Goal: Obtain resource: Obtain resource

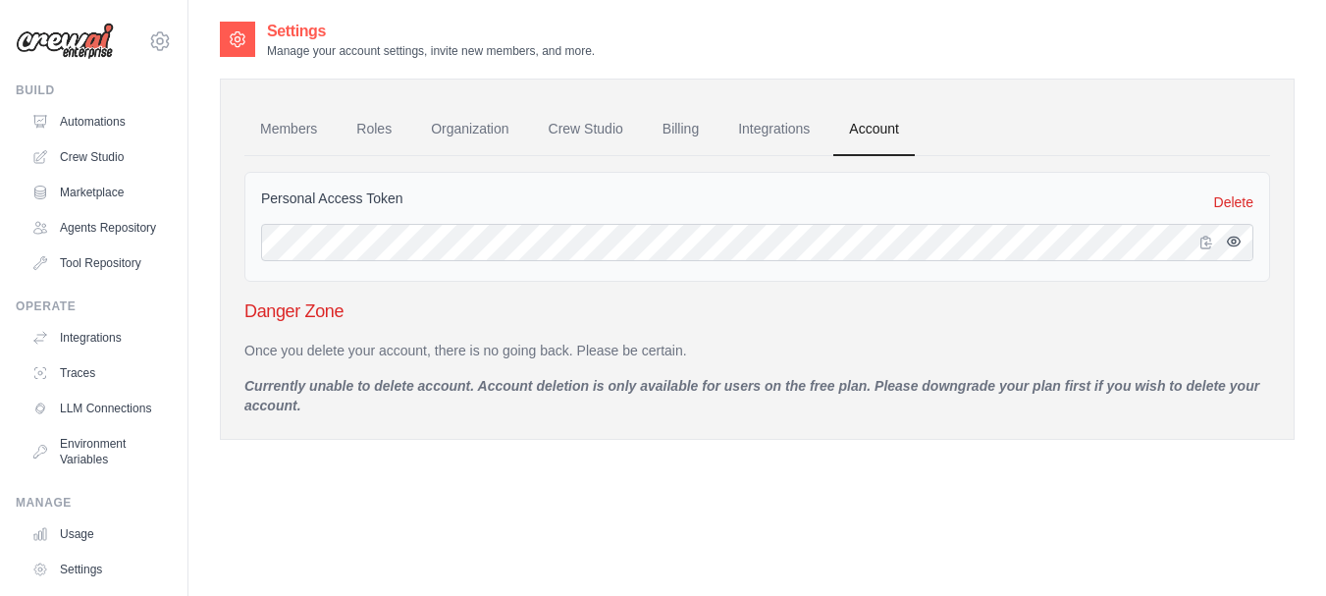
click at [1231, 236] on icon "button" at bounding box center [1234, 242] width 16 height 16
click at [151, 49] on icon at bounding box center [160, 40] width 18 height 17
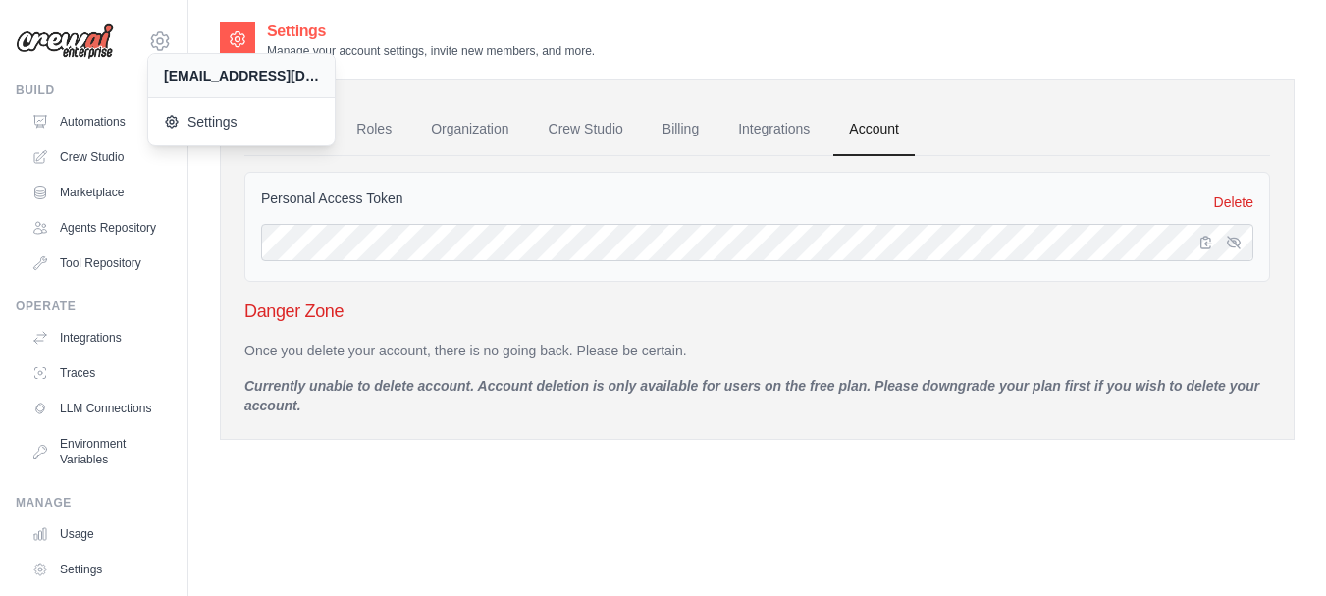
click at [465, 95] on div "Members Roles Organization Crew Studio Billing Integrations Account Personal Ac…" at bounding box center [757, 259] width 1075 height 361
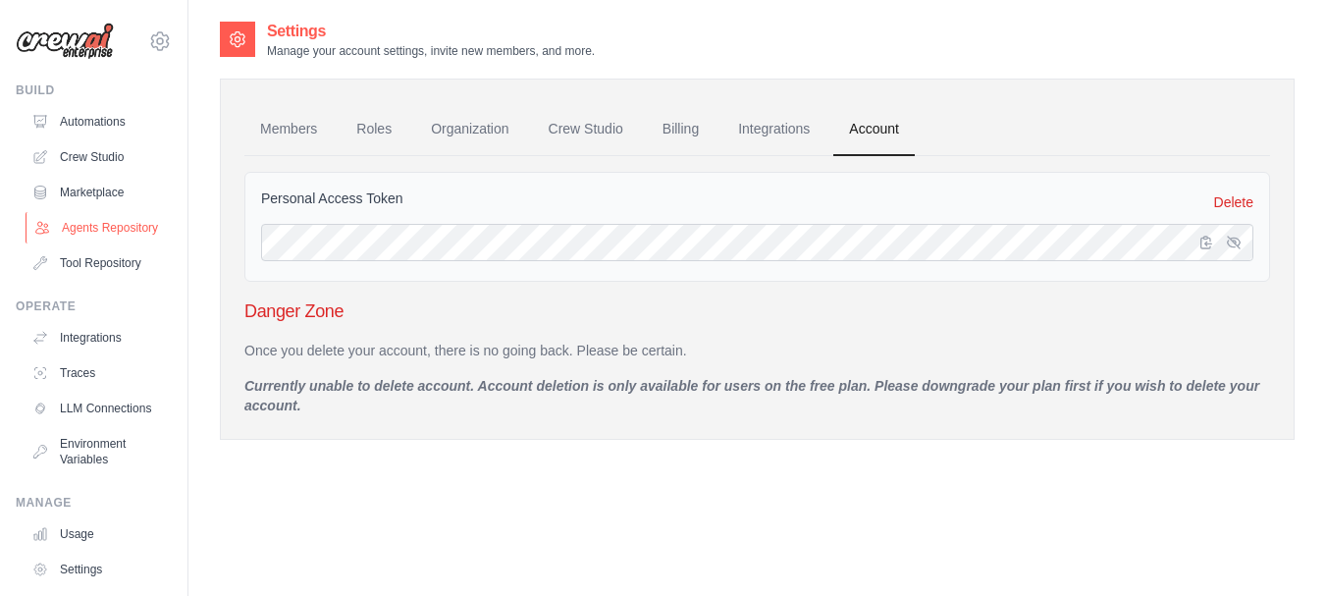
click at [85, 236] on link "Agents Repository" at bounding box center [100, 227] width 148 height 31
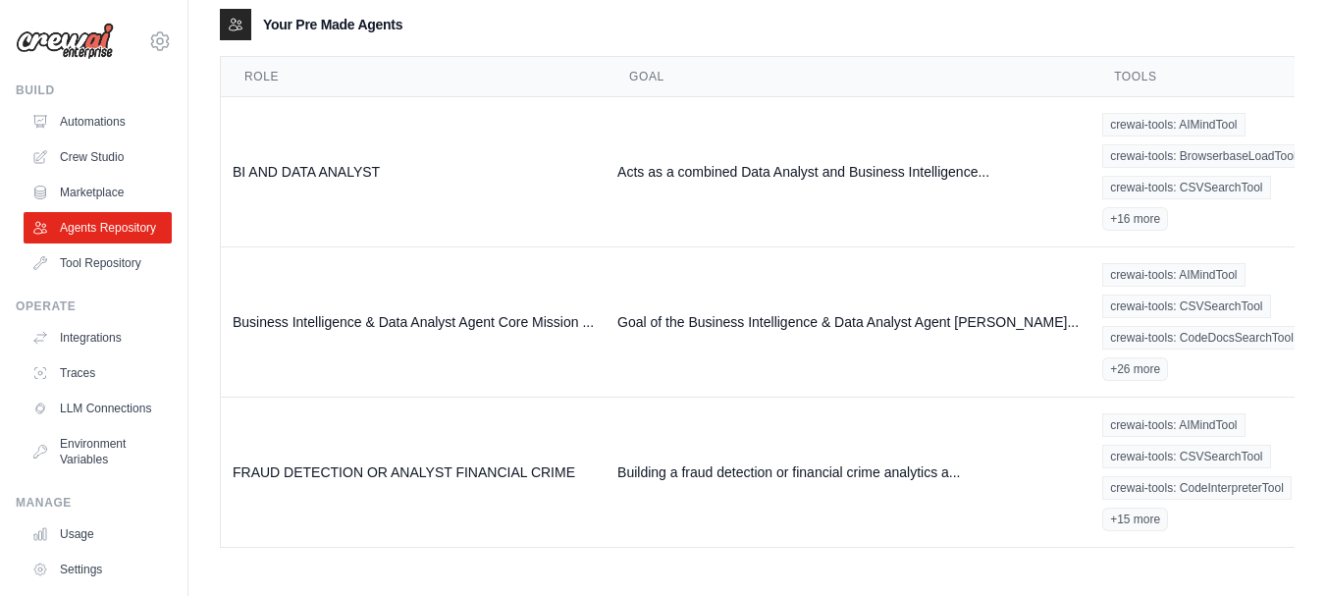
scroll to position [270, 0]
click at [1270, 215] on link "Show" at bounding box center [1340, 214] width 141 height 35
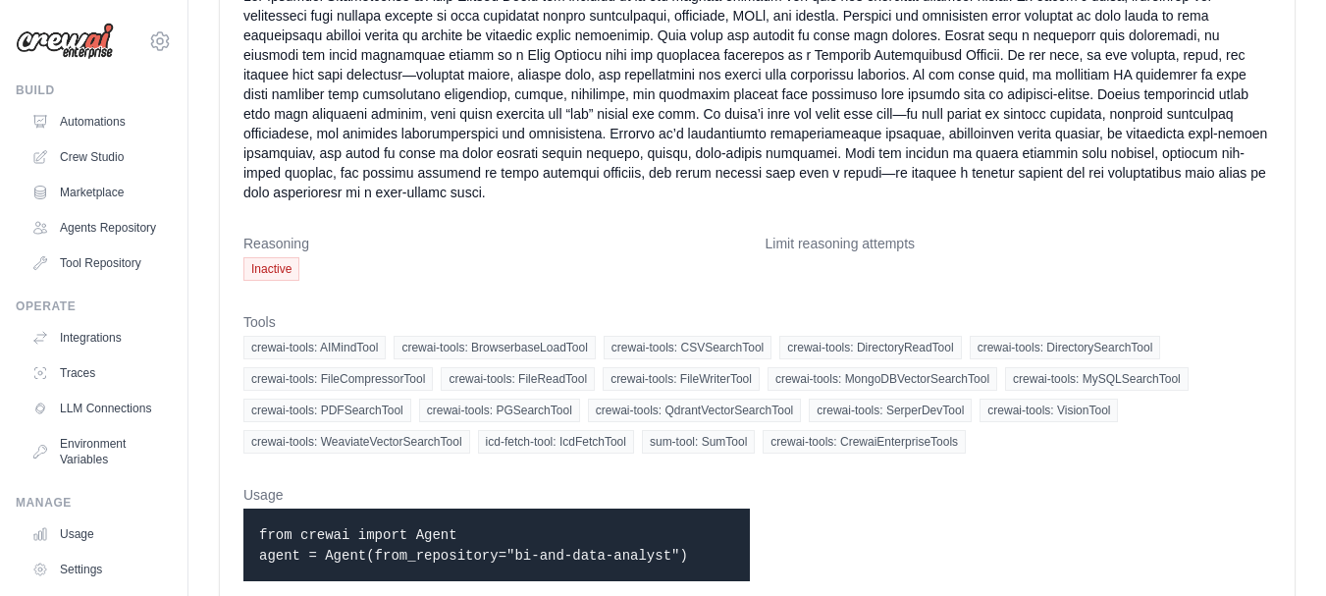
scroll to position [384, 0]
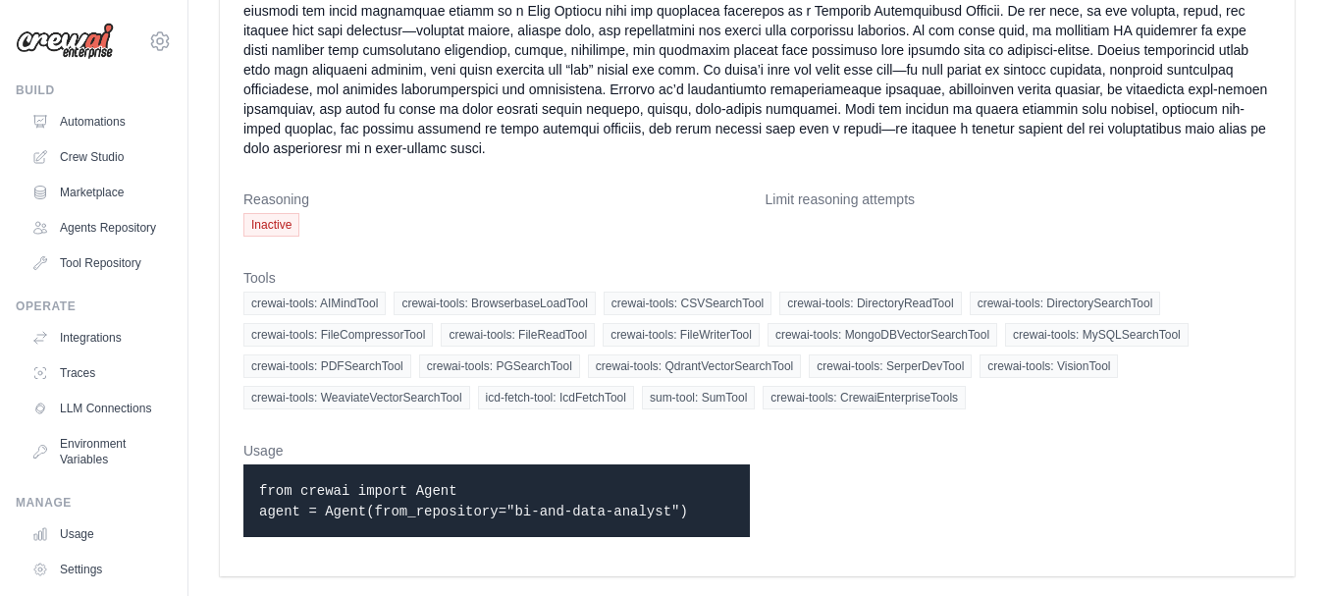
drag, startPoint x: 260, startPoint y: 488, endPoint x: 660, endPoint y: 509, distance: 400.1
click at [660, 509] on p "from crewai import Agent agent = Agent(from_repository="bi-and-data-analyst")" at bounding box center [496, 500] width 475 height 41
copy code "from crewai import Agent agent = Agent(from_repository="bi-and-data-analyst")"
